Goal: Information Seeking & Learning: Learn about a topic

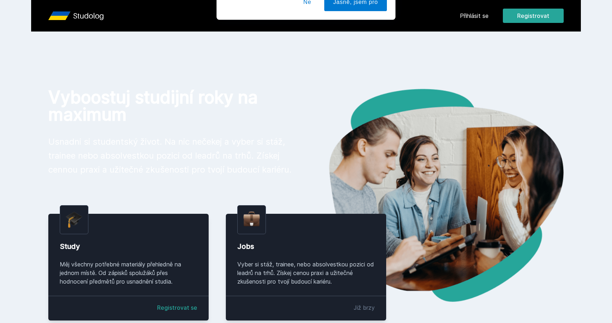
click at [306, 43] on button "Ne" at bounding box center [308, 46] width 26 height 18
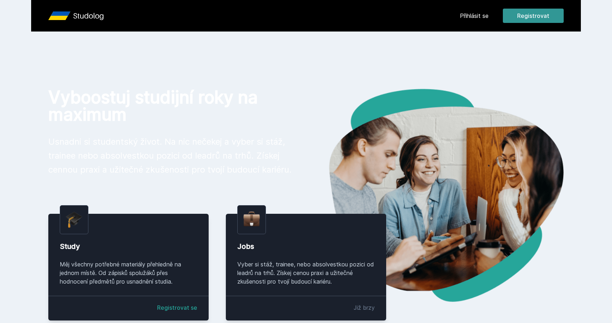
click at [549, 12] on button "Registrovat" at bounding box center [533, 16] width 61 height 14
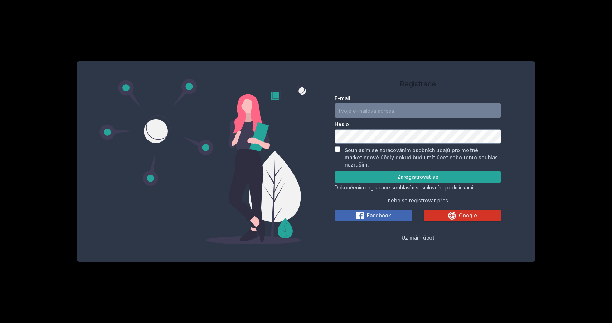
click at [444, 219] on button "Google" at bounding box center [463, 215] width 78 height 11
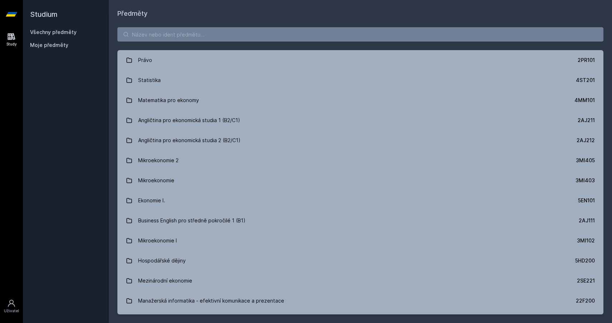
click at [254, 26] on div "Právo 2PR101 Statistika 4ST201 Matematika pro ekonomy 4MM101 Angličtina pro eko…" at bounding box center [360, 171] width 503 height 304
click at [259, 32] on input "search" at bounding box center [360, 34] width 486 height 14
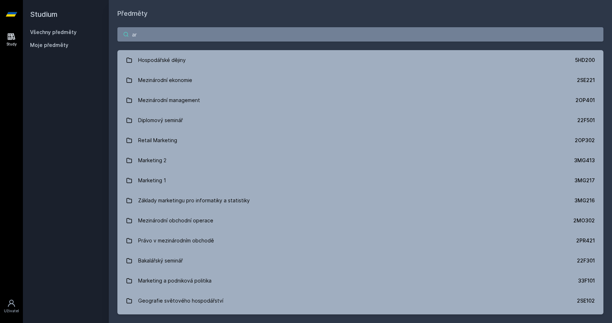
type input "a"
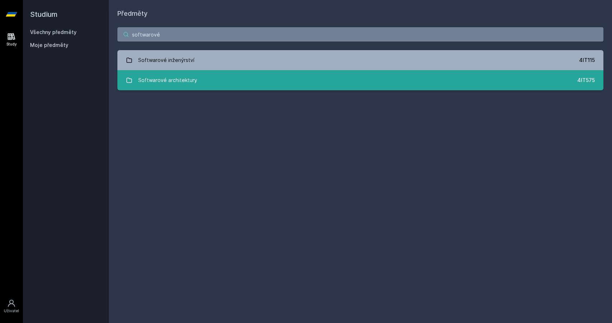
type input "softwarové"
click at [275, 79] on link "Softwarové architektury 4IT575" at bounding box center [360, 80] width 486 height 20
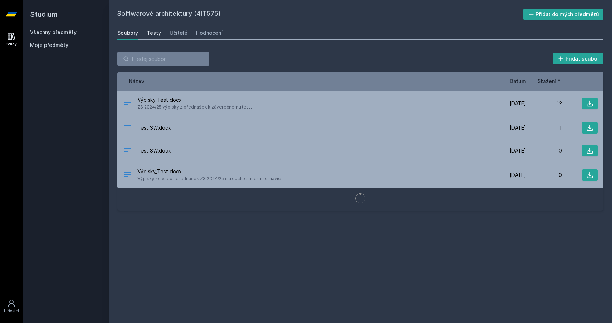
click at [156, 35] on div "Testy" at bounding box center [154, 32] width 14 height 7
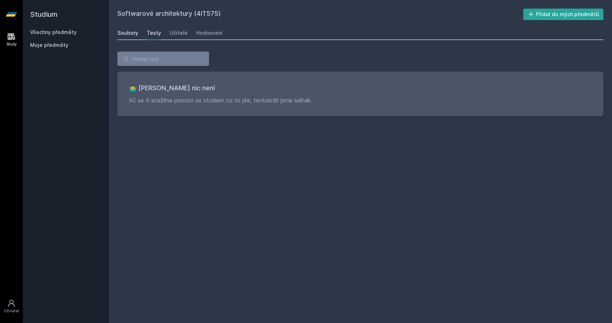
click at [135, 39] on link "Soubory" at bounding box center [127, 33] width 21 height 14
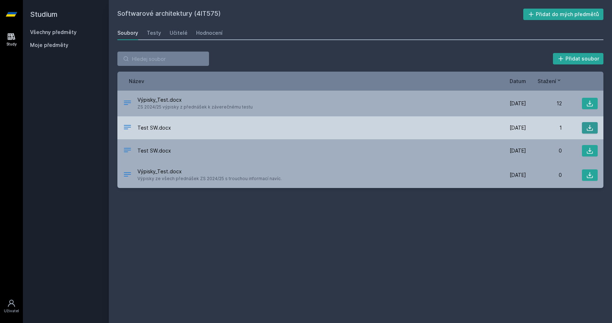
click at [590, 131] on icon at bounding box center [590, 127] width 7 height 7
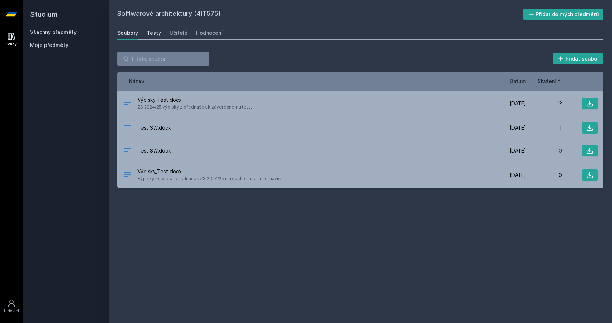
click at [153, 34] on div "Testy" at bounding box center [154, 32] width 14 height 7
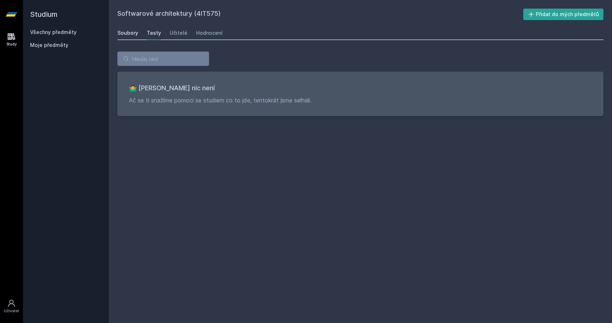
click at [136, 33] on div "Soubory" at bounding box center [127, 32] width 21 height 7
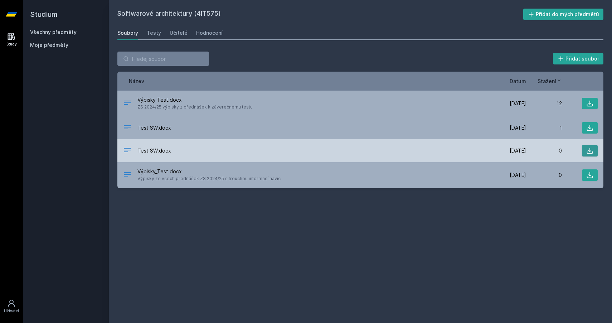
click at [594, 153] on button at bounding box center [590, 150] width 16 height 11
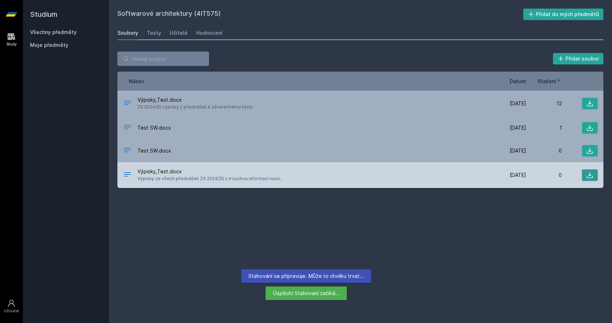
click at [588, 175] on icon at bounding box center [590, 175] width 7 height 7
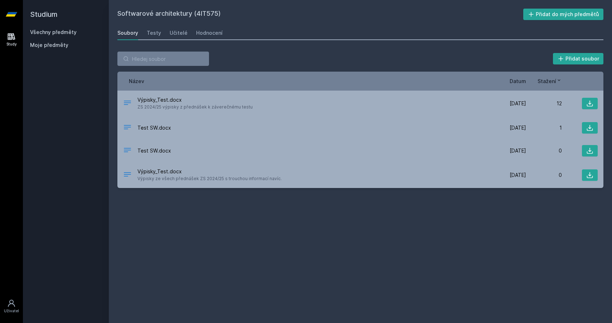
click at [570, 219] on div "Softwarové architektury (4IT575) Přidat do mých předmětů [GEOGRAPHIC_DATA] Test…" at bounding box center [360, 162] width 486 height 306
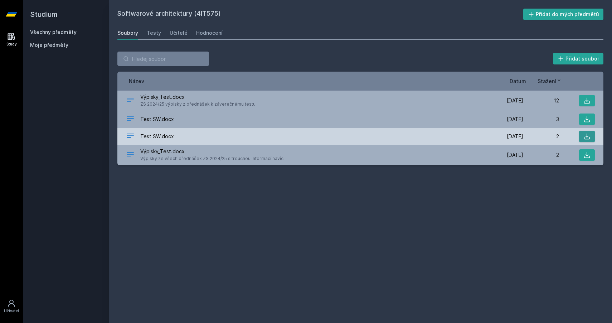
click at [590, 135] on icon at bounding box center [587, 136] width 7 height 7
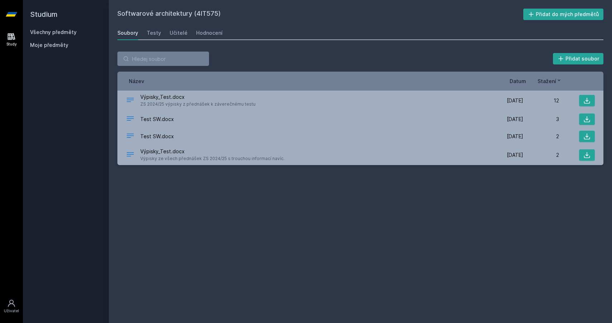
click at [60, 35] on div "Všechny předměty" at bounding box center [66, 32] width 72 height 7
click at [67, 30] on link "Všechny předměty" at bounding box center [53, 32] width 47 height 6
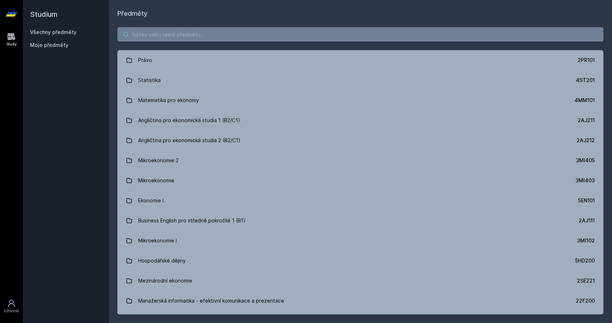
click at [143, 30] on input "search" at bounding box center [360, 34] width 486 height 14
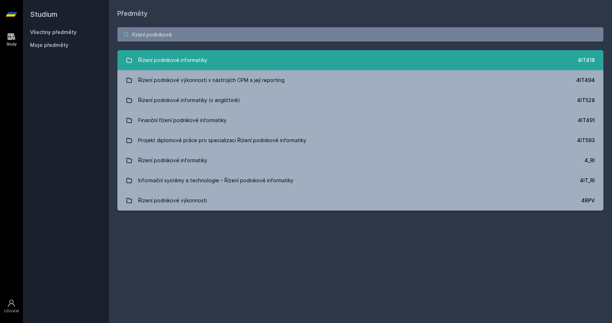
type input "řízení podnikové"
click at [168, 60] on div "Řízení podnikové informatiky" at bounding box center [172, 60] width 69 height 14
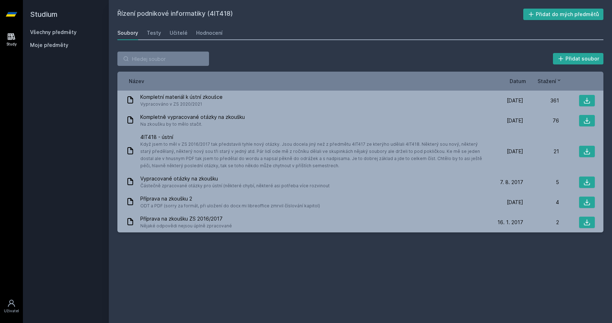
click at [40, 34] on link "Všechny předměty" at bounding box center [53, 32] width 47 height 6
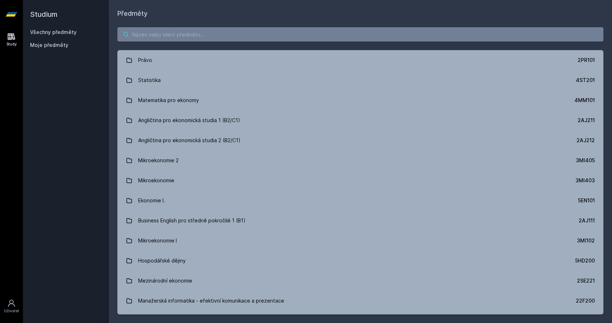
click at [178, 33] on input "search" at bounding box center [360, 34] width 486 height 14
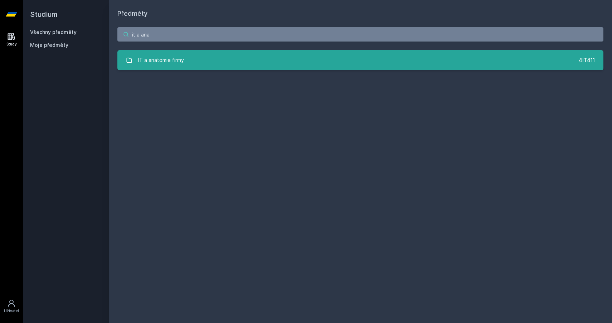
type input "it a ana"
click at [190, 63] on link "IT a anatomie firmy 4IT411" at bounding box center [360, 60] width 486 height 20
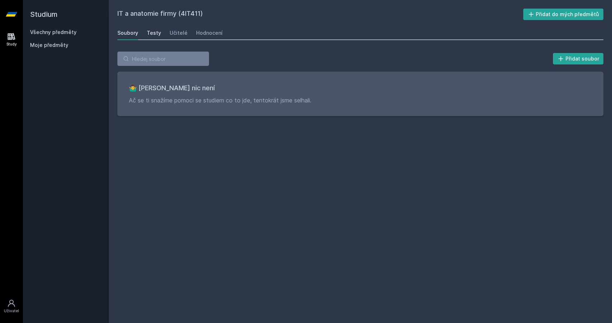
click at [159, 30] on div "Testy" at bounding box center [154, 32] width 14 height 7
click at [173, 31] on div "Učitelé" at bounding box center [179, 32] width 18 height 7
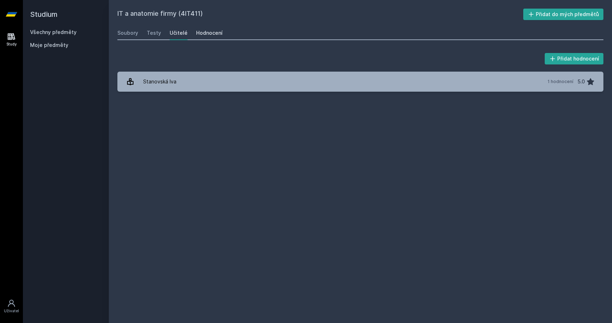
click at [207, 30] on div "Hodnocení" at bounding box center [209, 32] width 26 height 7
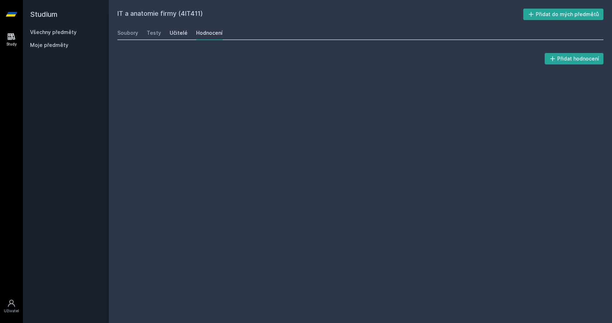
click at [176, 33] on div "Učitelé" at bounding box center [179, 32] width 18 height 7
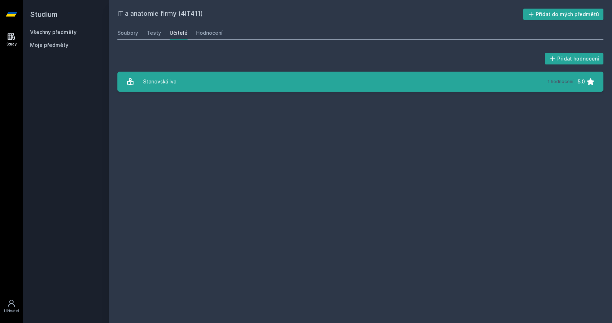
click at [195, 81] on link "Stanovská Iva 1 hodnocení 5.0" at bounding box center [360, 82] width 486 height 20
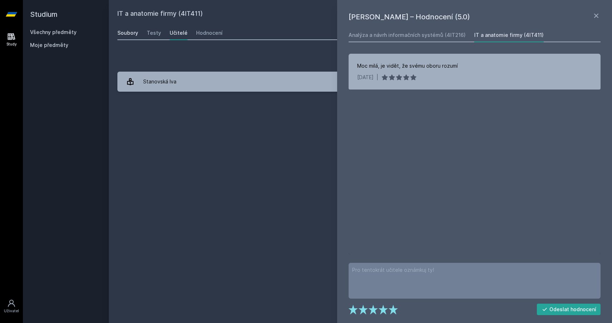
click at [127, 30] on div "Soubory" at bounding box center [127, 32] width 21 height 7
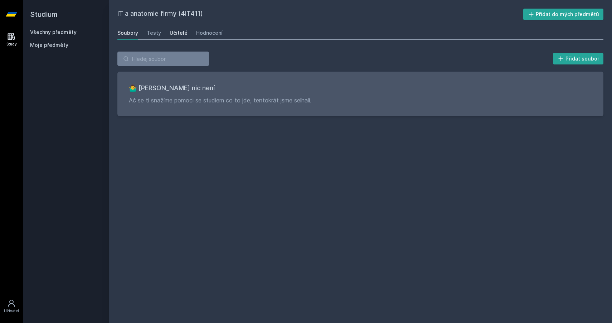
click at [170, 36] on div "Učitelé" at bounding box center [179, 32] width 18 height 7
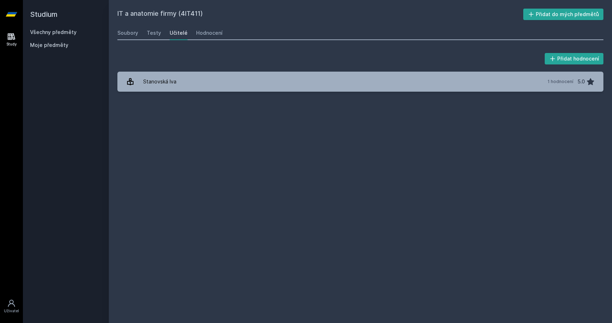
drag, startPoint x: 201, startPoint y: 15, endPoint x: 181, endPoint y: 14, distance: 19.4
click at [181, 14] on h2 "IT a anatomie firmy (4IT411)" at bounding box center [320, 14] width 406 height 11
copy h2 "4IT411"
click at [128, 33] on div "Soubory" at bounding box center [127, 32] width 21 height 7
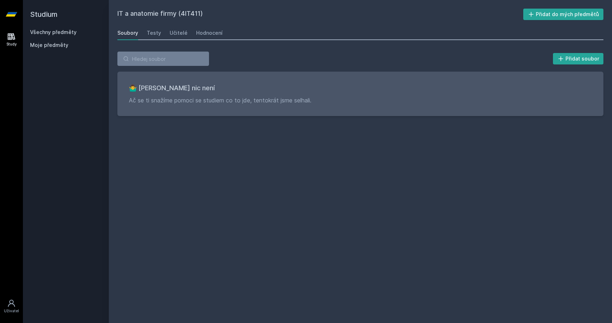
click at [61, 30] on link "Všechny předměty" at bounding box center [53, 32] width 47 height 6
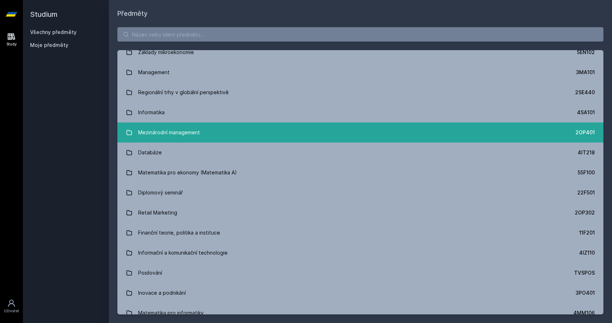
scroll to position [217, 0]
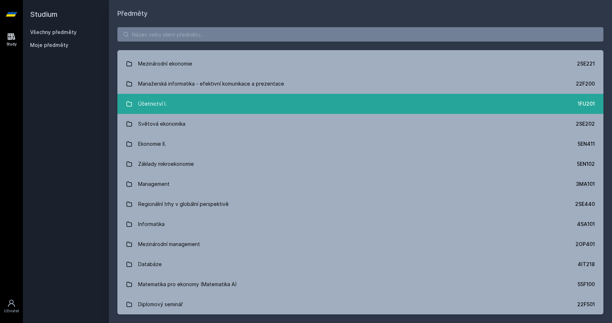
click at [201, 102] on link "Účetnictví I. 1FU201" at bounding box center [360, 104] width 486 height 20
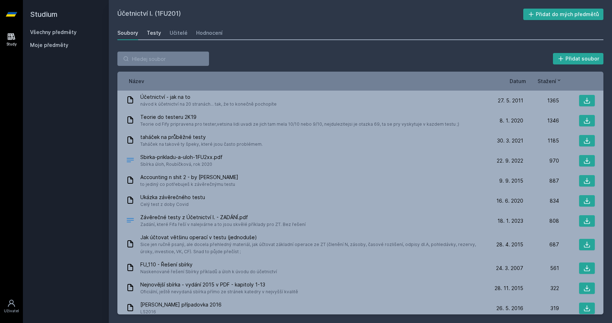
click at [156, 35] on div "Testy" at bounding box center [154, 32] width 14 height 7
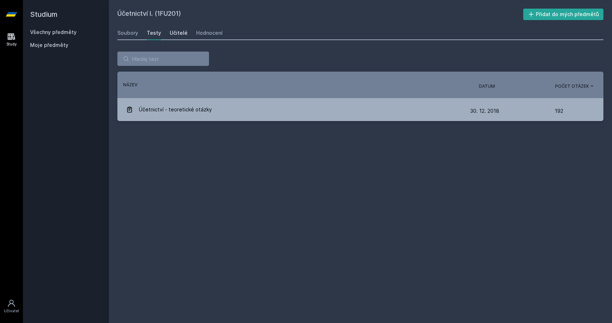
click at [184, 34] on div "Učitelé" at bounding box center [179, 32] width 18 height 7
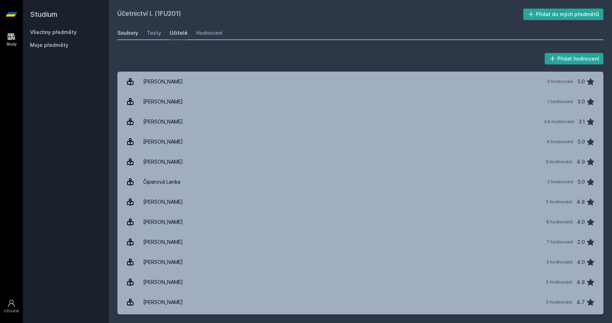
click at [132, 28] on link "Soubory" at bounding box center [127, 33] width 21 height 14
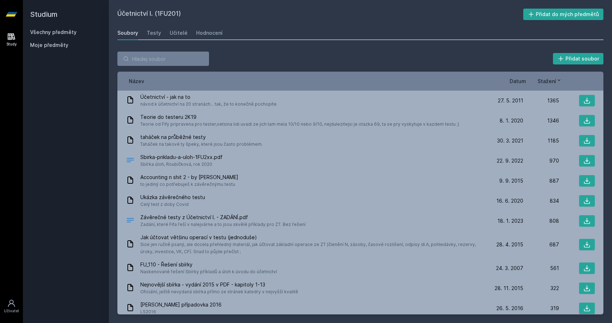
click at [52, 38] on div "Všechny předměty Moje předměty" at bounding box center [66, 40] width 72 height 23
click at [57, 32] on link "Všechny předměty" at bounding box center [53, 32] width 47 height 6
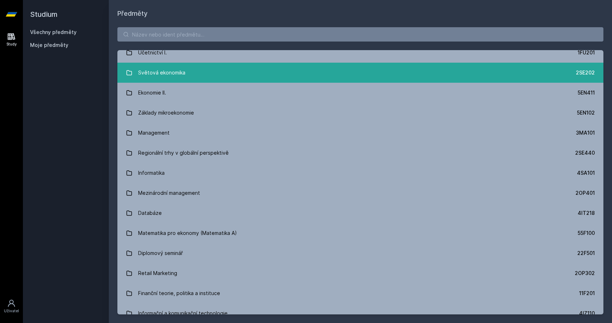
scroll to position [184, 0]
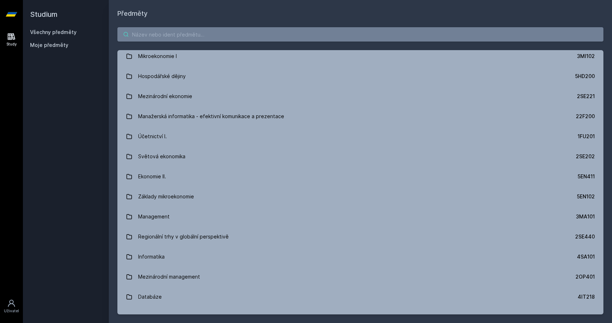
click at [199, 37] on input "search" at bounding box center [360, 34] width 486 height 14
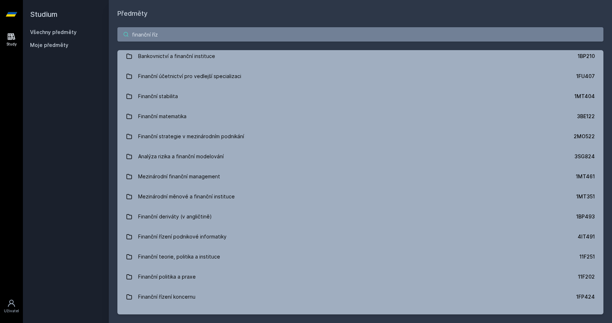
scroll to position [0, 0]
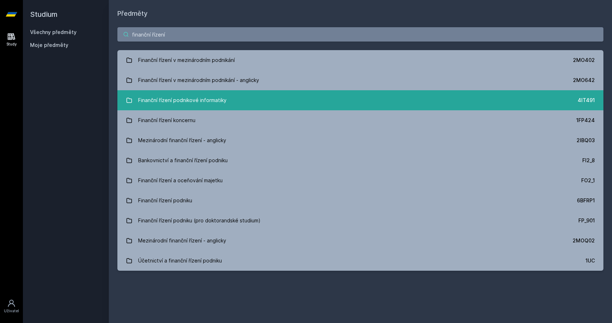
type input "finanční řízení"
click at [212, 107] on link "Finanční řízení podnikové informatiky 4IT491" at bounding box center [360, 100] width 486 height 20
